Goal: Task Accomplishment & Management: Manage account settings

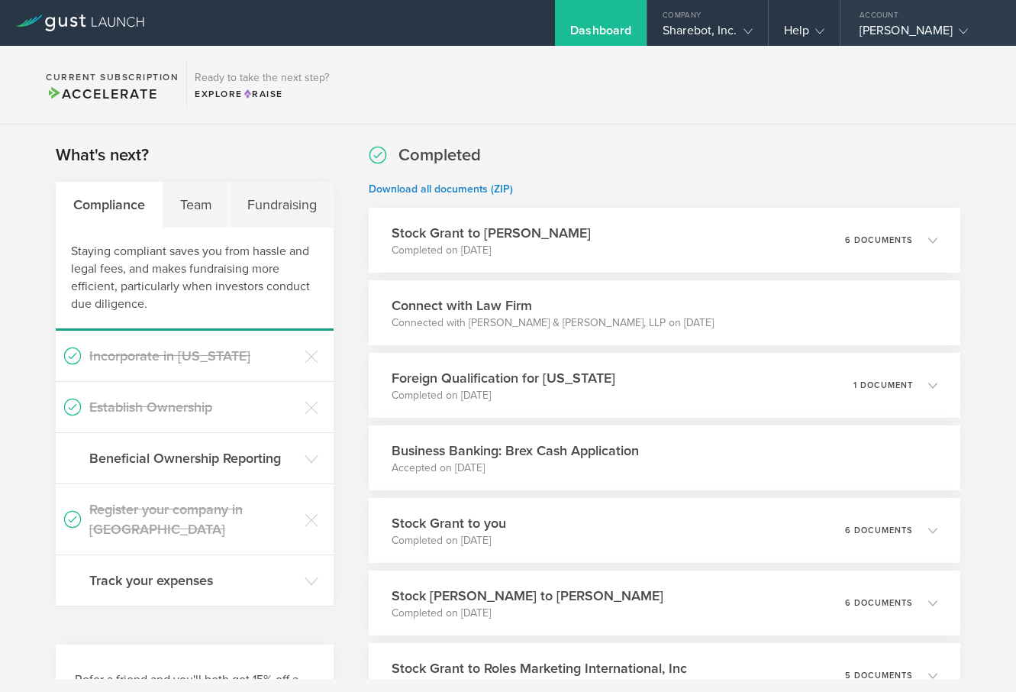
click at [891, 38] on div "[PERSON_NAME]" at bounding box center [925, 34] width 130 height 23
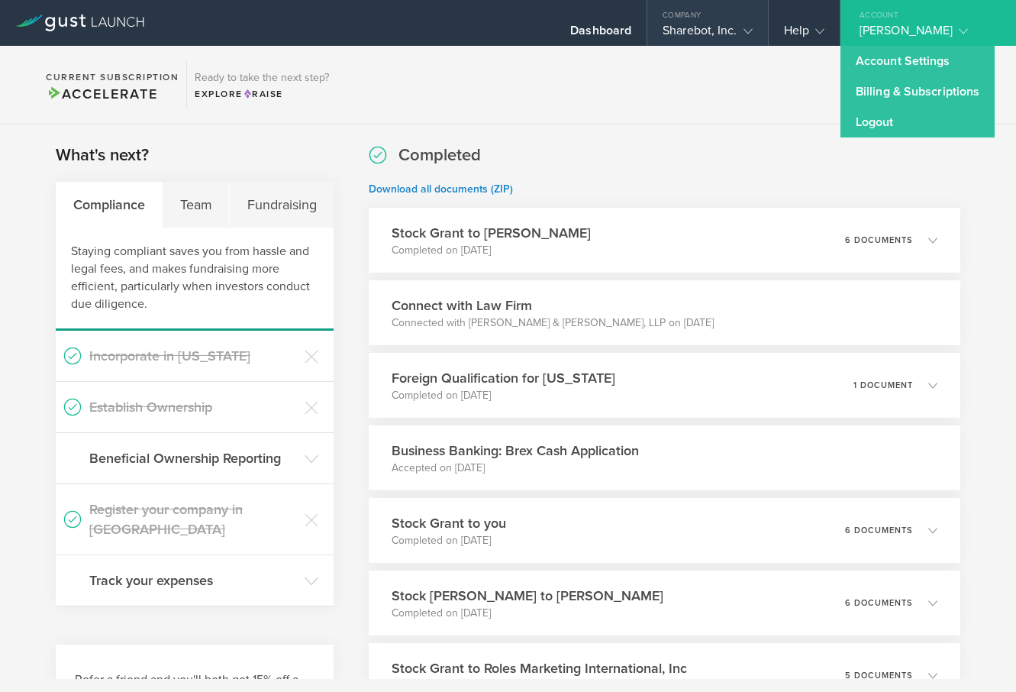
click at [693, 20] on div "Company" at bounding box center [708, 11] width 120 height 23
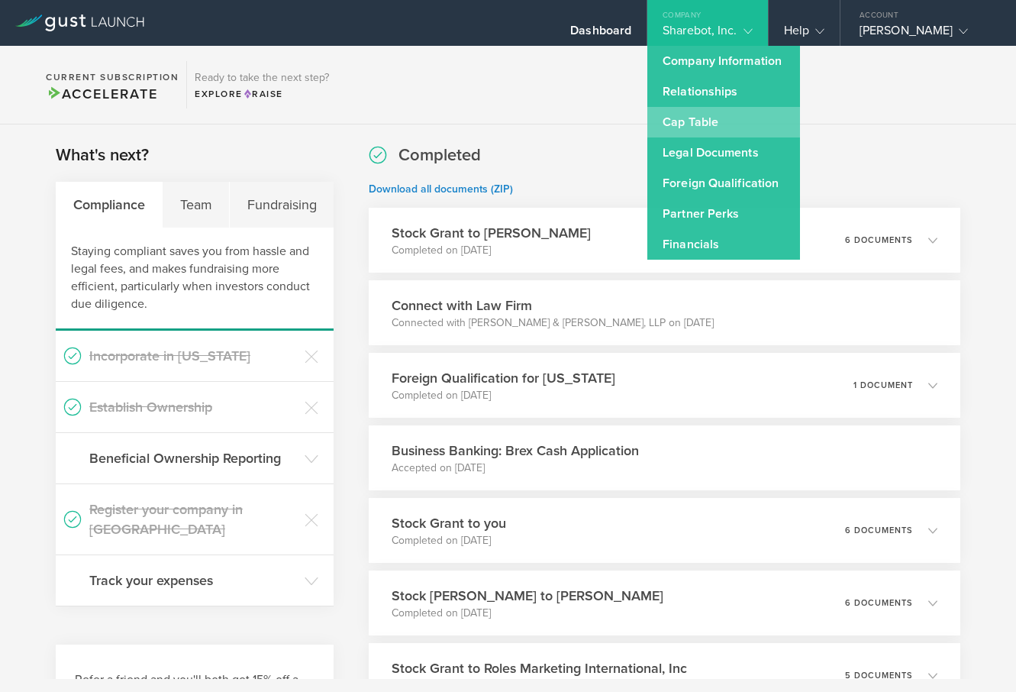
click at [732, 120] on link "Cap Table" at bounding box center [724, 122] width 153 height 31
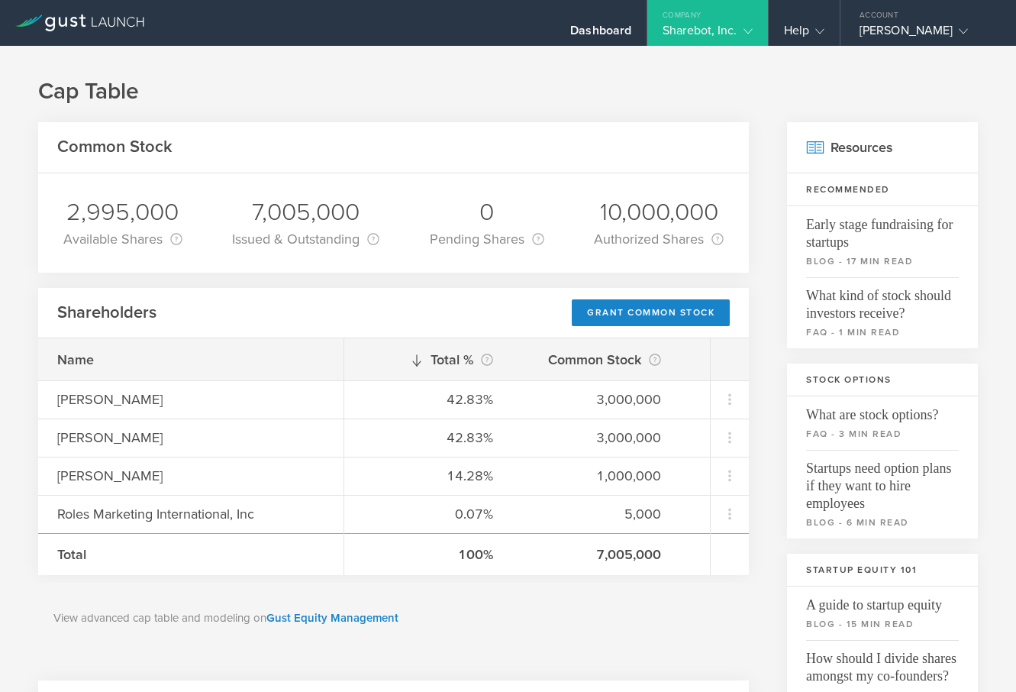
click at [455, 160] on div "Common Stock" at bounding box center [393, 147] width 711 height 51
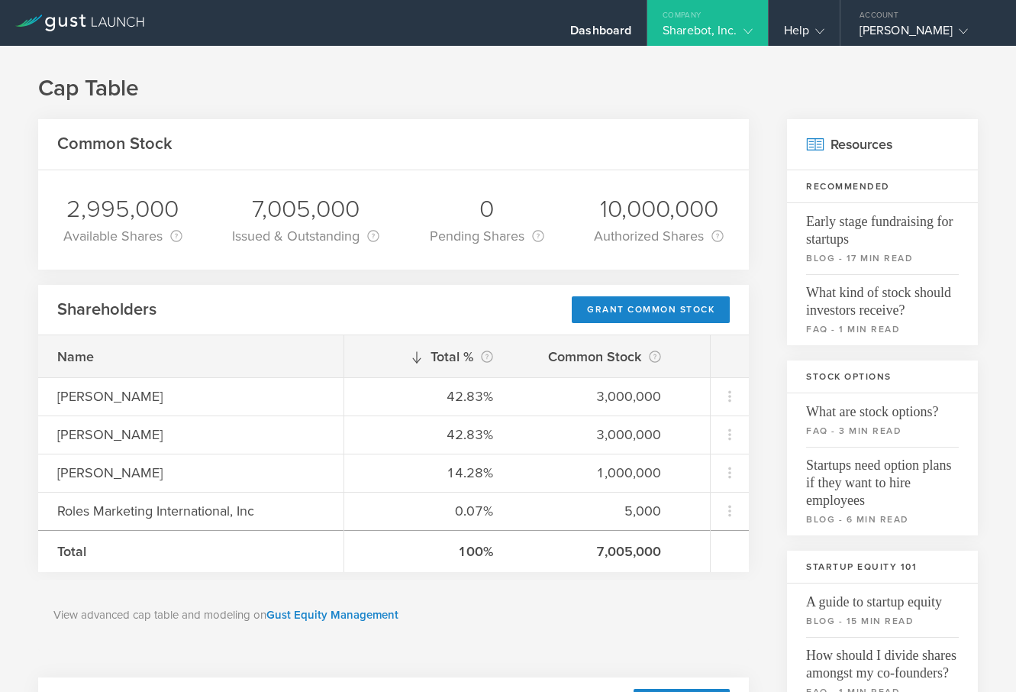
click at [756, 278] on div "Common Stock 2,995,000 Available Shares This is the number of shares that the c…" at bounding box center [508, 677] width 940 height 1116
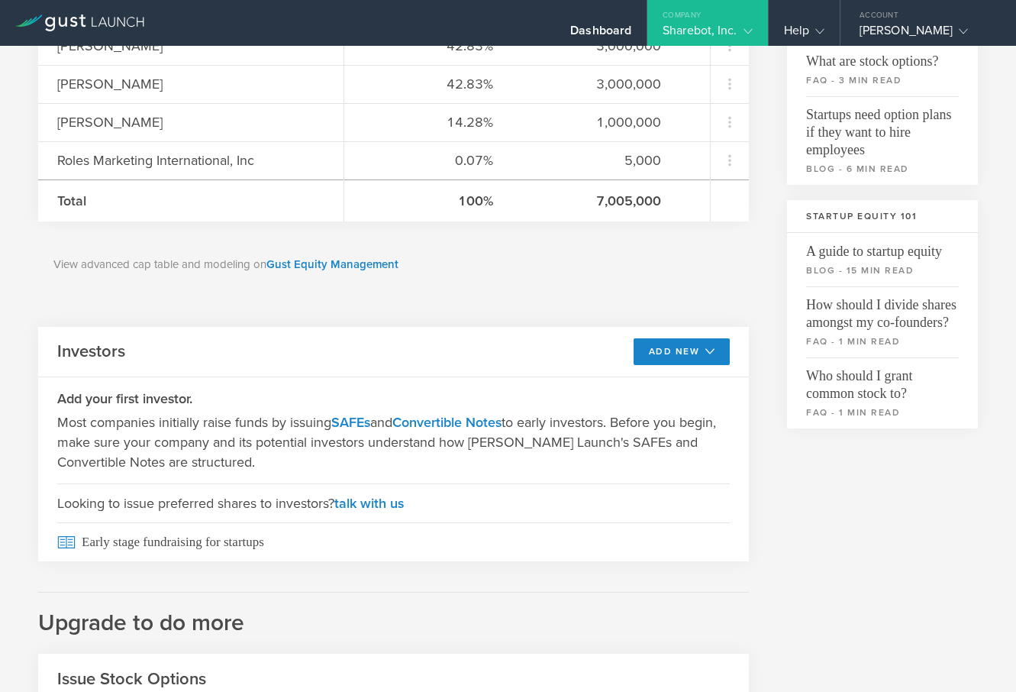
scroll to position [389, 0]
